Goal: Check status: Check status

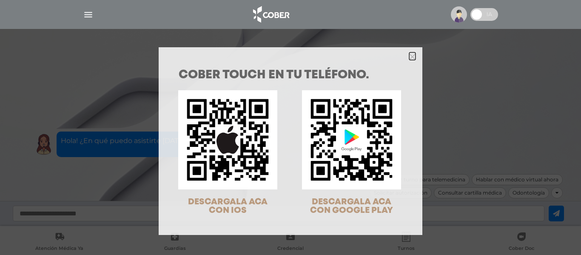
click at [410, 55] on icon "Close" at bounding box center [412, 57] width 6 height 6
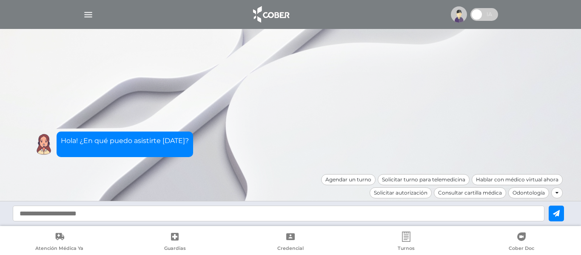
click at [83, 20] on div at bounding box center [290, 14] width 435 height 20
click at [89, 15] on img "button" at bounding box center [88, 14] width 11 height 11
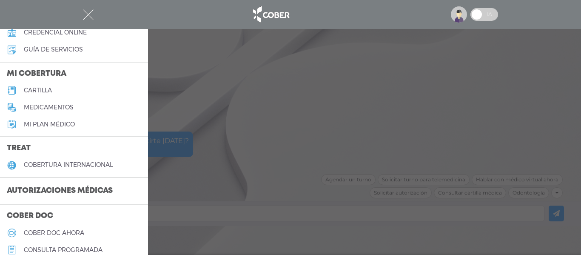
scroll to position [80, 0]
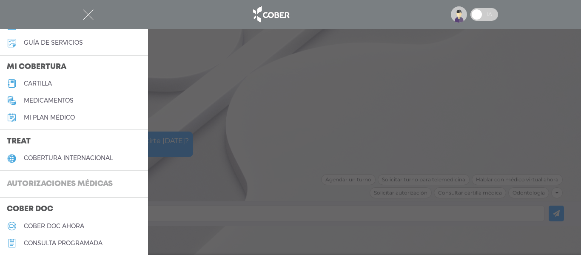
click at [76, 184] on h3 "Autorizaciones médicas" at bounding box center [60, 184] width 120 height 16
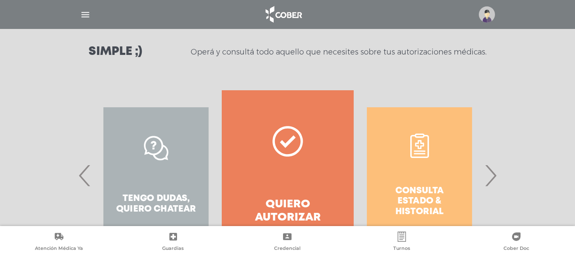
scroll to position [172, 0]
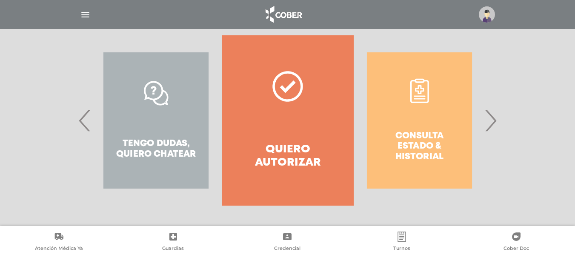
click at [417, 122] on div "Consulta estado & historial" at bounding box center [418, 120] width 131 height 170
click at [505, 122] on div "Consulta estado & historial Prácticas de autorización automática Tengo dudas, q…" at bounding box center [287, 120] width 435 height 170
click at [496, 123] on span "›" at bounding box center [490, 120] width 17 height 46
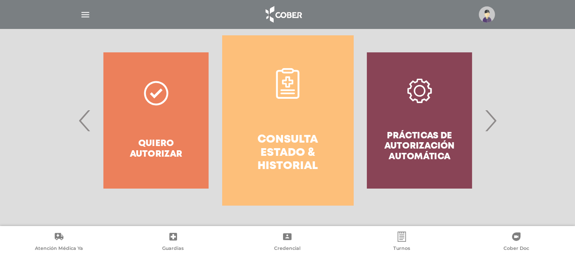
click at [306, 108] on link "Consulta estado & historial" at bounding box center [287, 120] width 131 height 170
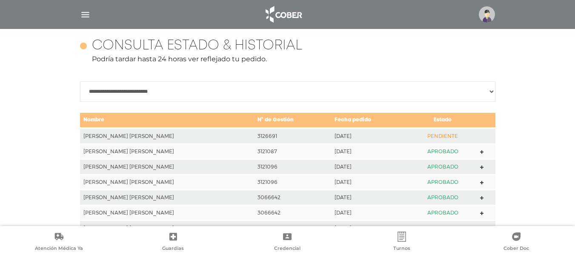
scroll to position [378, 0]
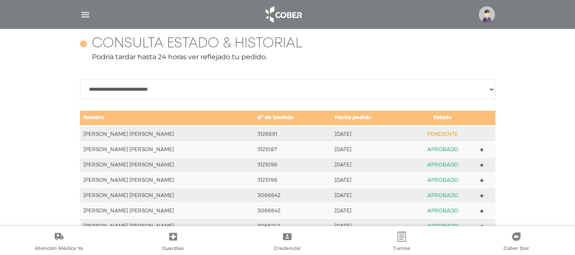
click at [331, 134] on td "[DATE]" at bounding box center [369, 134] width 77 height 16
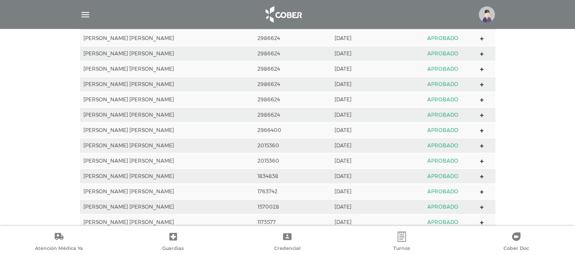
scroll to position [814, 0]
